Goal: Transaction & Acquisition: Purchase product/service

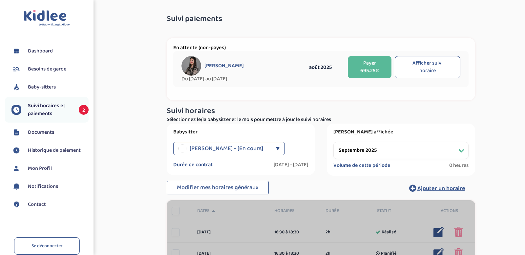
select select "septembre 2025"
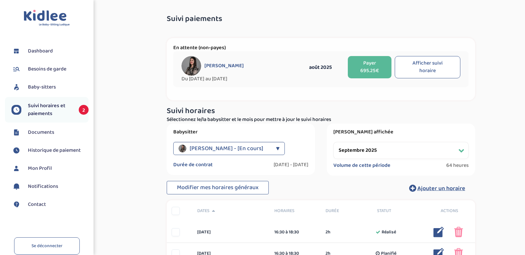
click at [375, 62] on button "Payer 695.25€" at bounding box center [370, 67] width 44 height 22
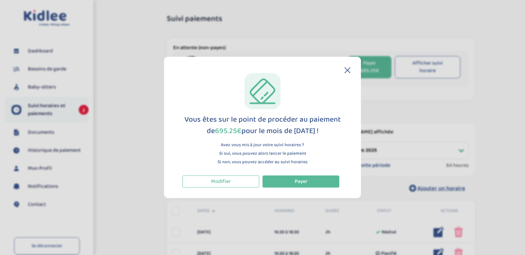
click at [329, 190] on div "Vous êtes sur le point de procéder au paiement de 695.25€ pour le mois de août …" at bounding box center [262, 127] width 197 height 141
click at [316, 181] on button "Payer" at bounding box center [301, 182] width 77 height 12
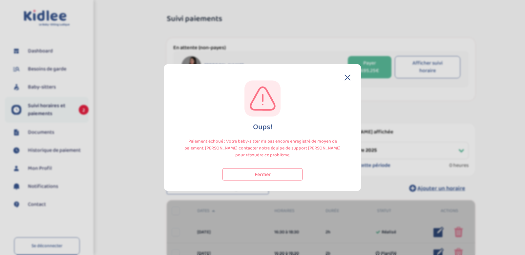
select select "septembre 2025"
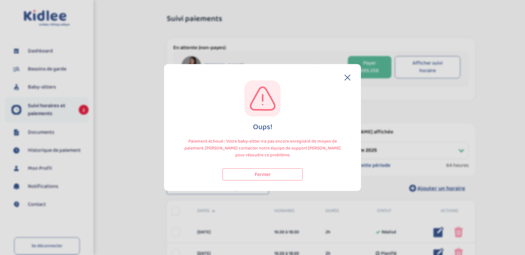
click at [351, 77] on div "Oups! Paiement échoué : Votre baby-sitter n'a pas encore enregistré de moyen de…" at bounding box center [262, 127] width 197 height 127
click at [348, 79] on icon at bounding box center [348, 78] width 6 height 6
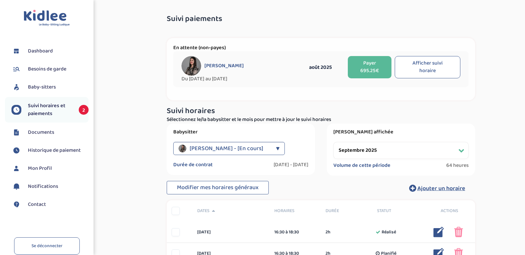
click at [44, 103] on span "Suivi horaires et paiements" at bounding box center [50, 110] width 44 height 16
click at [56, 111] on span "Suivi horaires et paiements" at bounding box center [50, 110] width 44 height 16
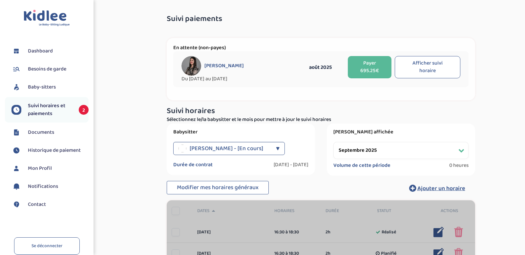
select select "septembre 2025"
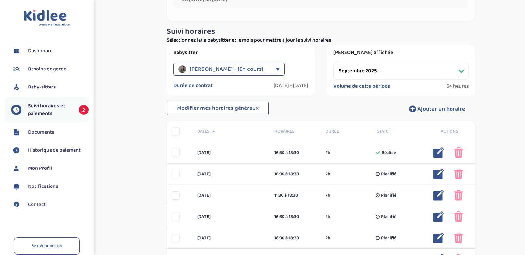
scroll to position [80, 0]
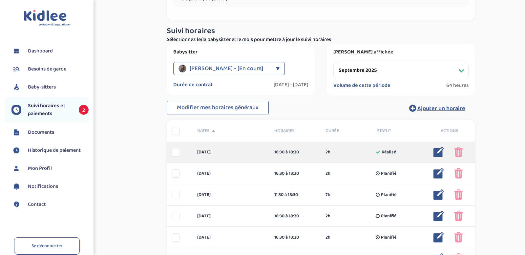
click at [435, 151] on img at bounding box center [439, 152] width 11 height 11
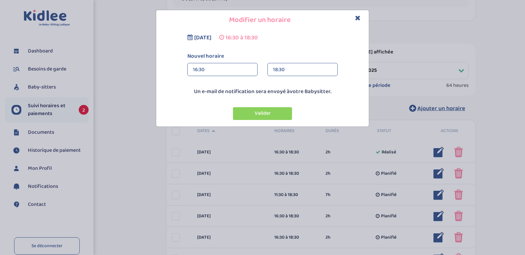
click at [359, 16] on icon "Close" at bounding box center [358, 17] width 6 height 7
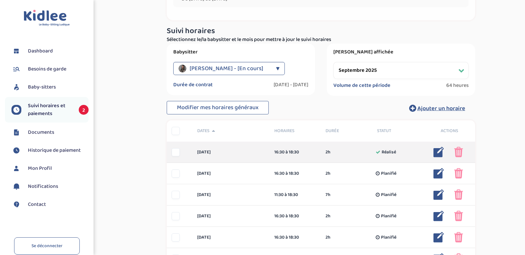
click at [458, 149] on img at bounding box center [458, 152] width 9 height 11
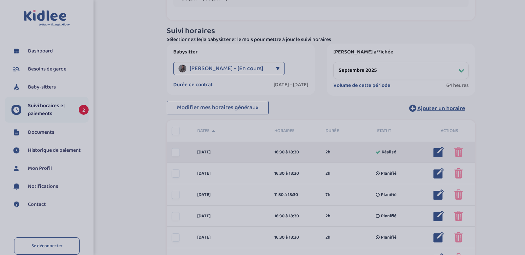
scroll to position [80, 0]
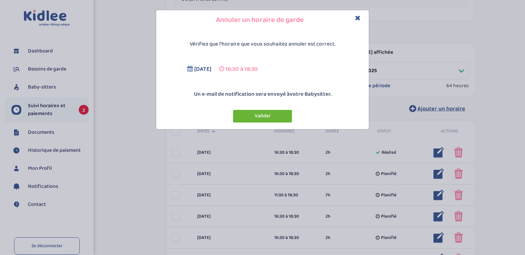
click at [244, 116] on button "Valider" at bounding box center [262, 116] width 59 height 13
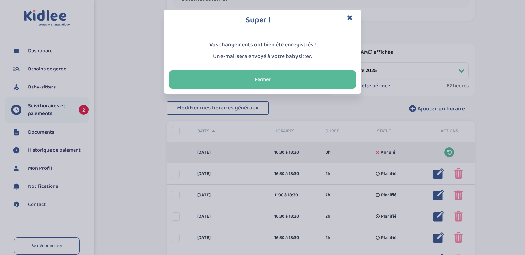
click at [349, 17] on icon "Close" at bounding box center [350, 17] width 6 height 7
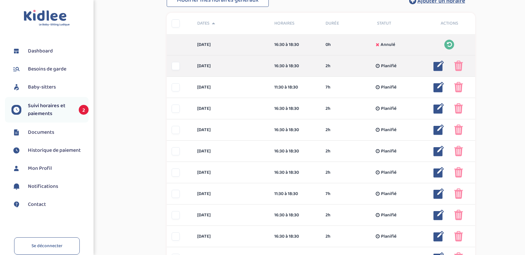
scroll to position [188, 0]
